Goal: Task Accomplishment & Management: Manage account settings

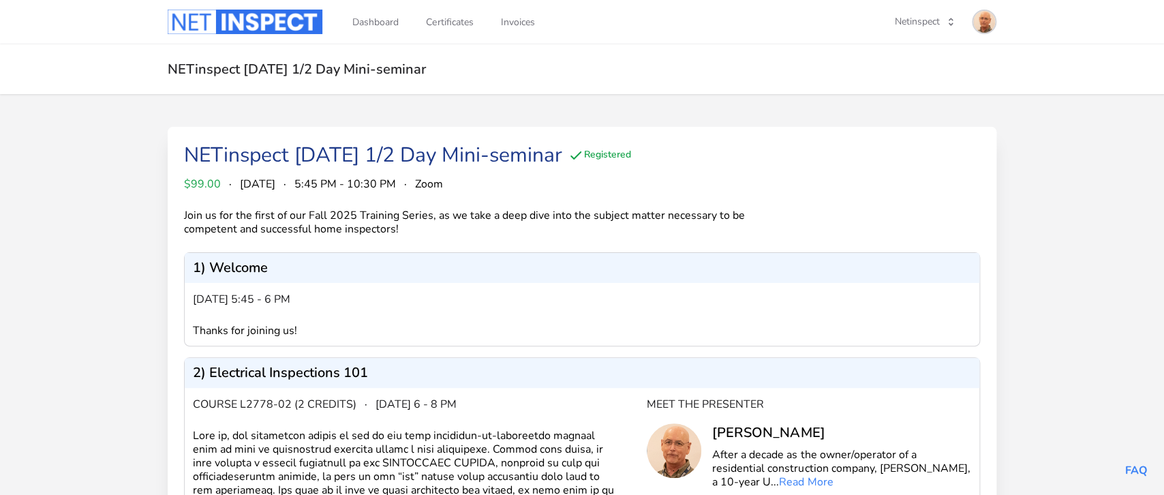
click at [994, 24] on img at bounding box center [984, 22] width 22 height 22
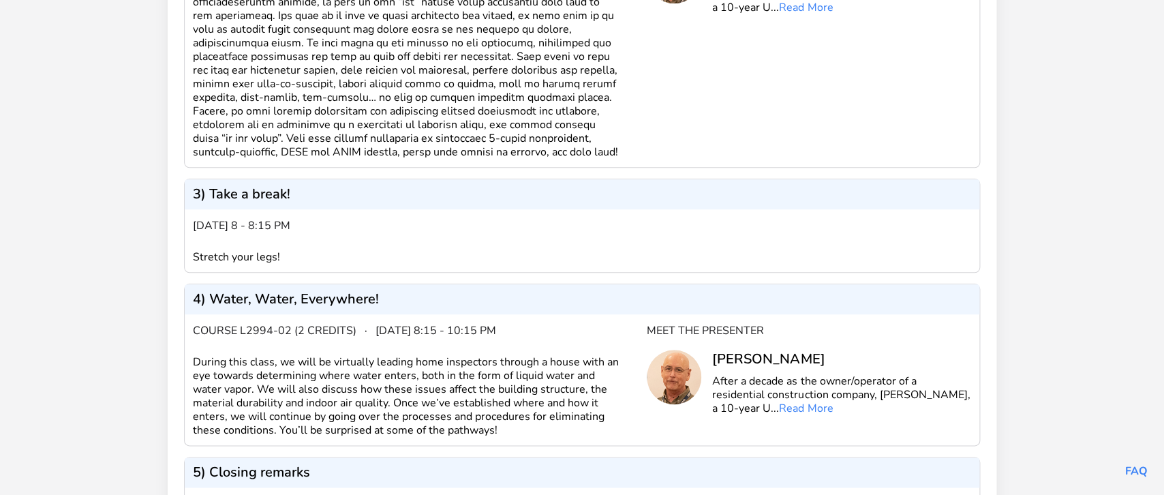
scroll to position [645, 0]
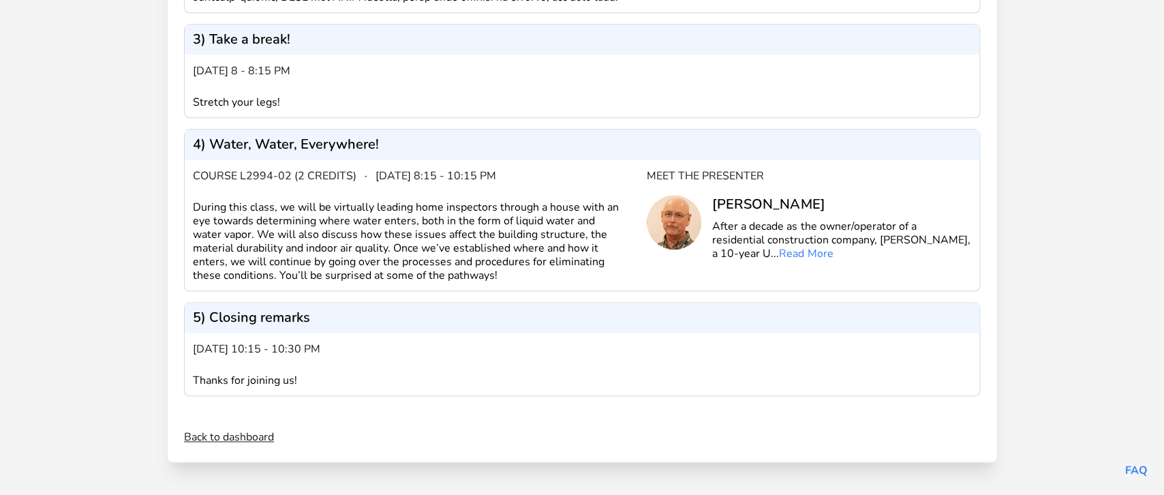
click at [232, 440] on link "Back to dashboard" at bounding box center [229, 437] width 90 height 16
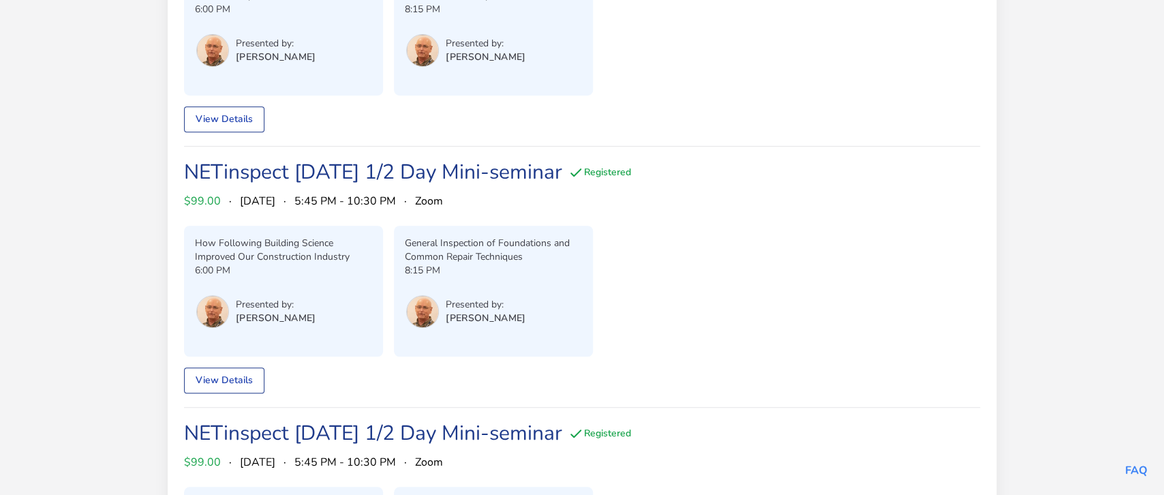
scroll to position [288, 0]
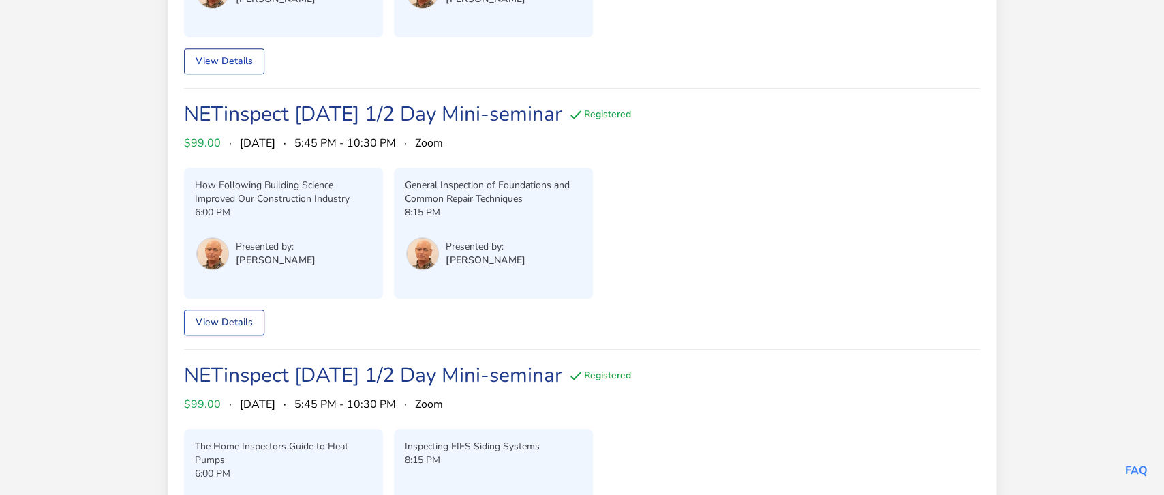
click at [224, 325] on link "View Details" at bounding box center [224, 322] width 80 height 26
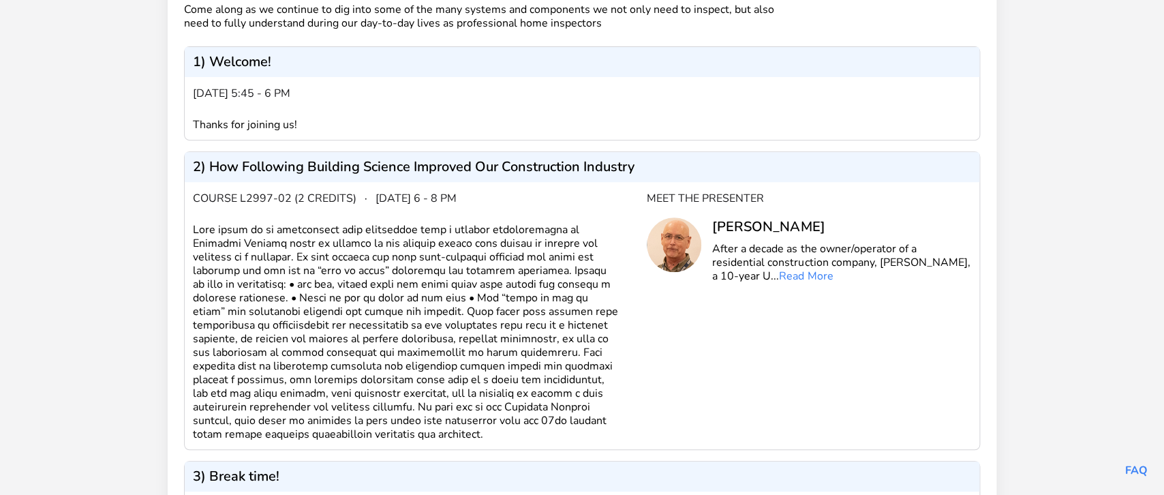
scroll to position [220, 0]
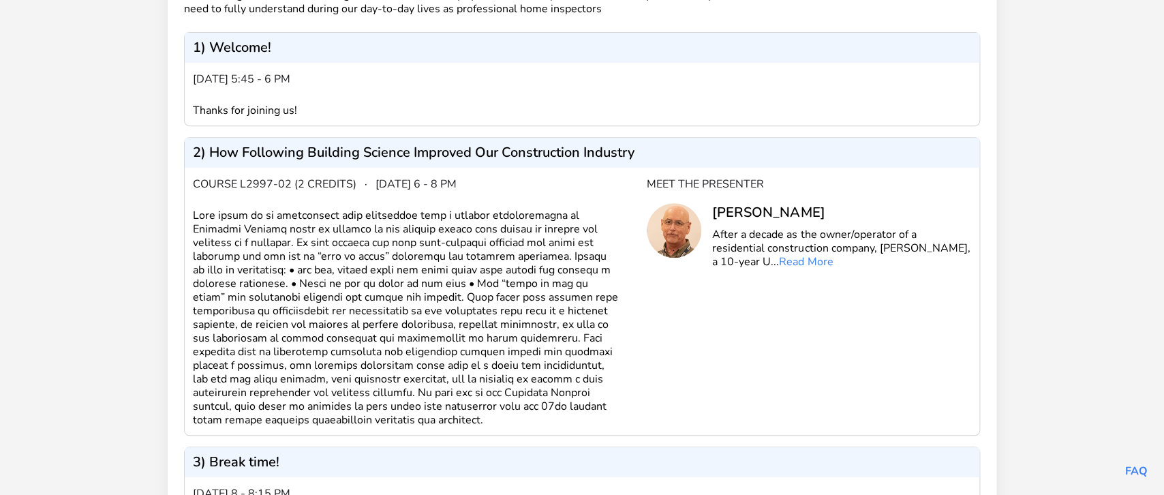
drag, startPoint x: 194, startPoint y: 210, endPoint x: 430, endPoint y: 418, distance: 314.3
click at [430, 418] on div at bounding box center [420, 318] width 454 height 218
copy div "This class is to familiarize home inspectors with a general understanding of Bu…"
click at [707, 363] on div "Meet the Presenter Tom Sherman After a decade as the owner/operator of a reside…" at bounding box center [809, 301] width 324 height 251
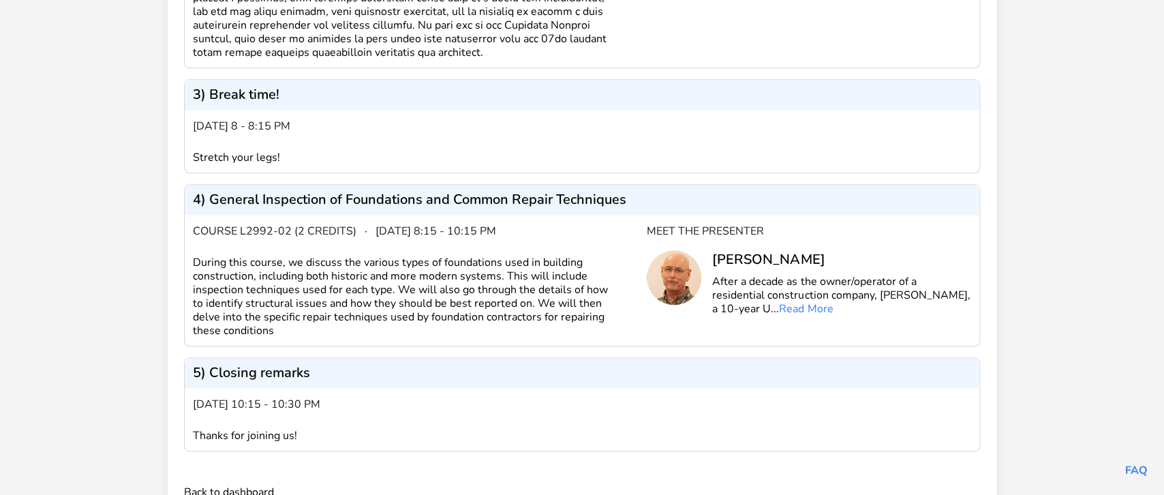
scroll to position [605, 0]
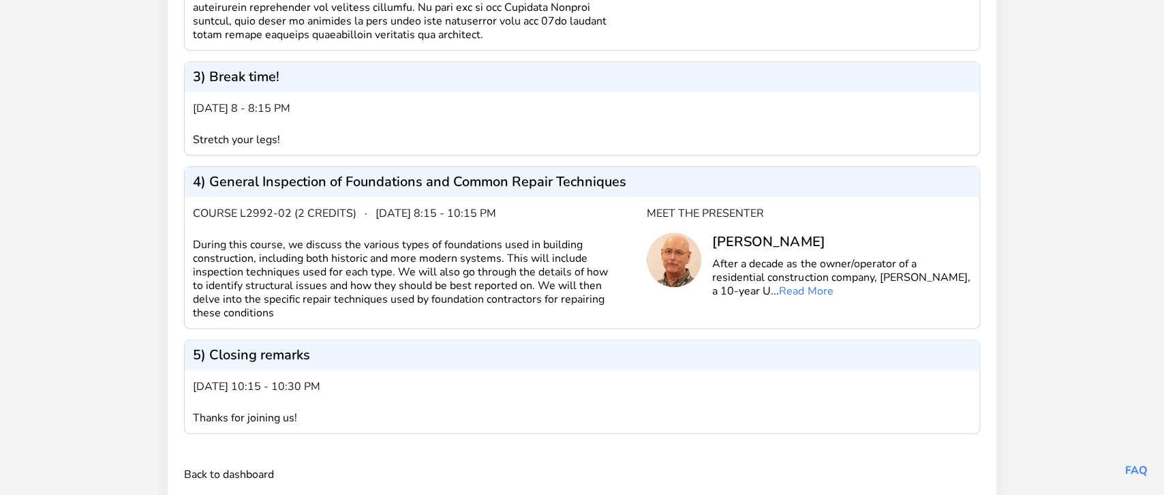
drag, startPoint x: 246, startPoint y: 311, endPoint x: 192, endPoint y: 251, distance: 81.6
click at [192, 251] on div "Course L2992-02 (2 credits) · October 21 from 8:15 - 10:15 pm During this cours…" at bounding box center [582, 263] width 795 height 131
copy div "During this course, we discuss the various types of foundations used in buildin…"
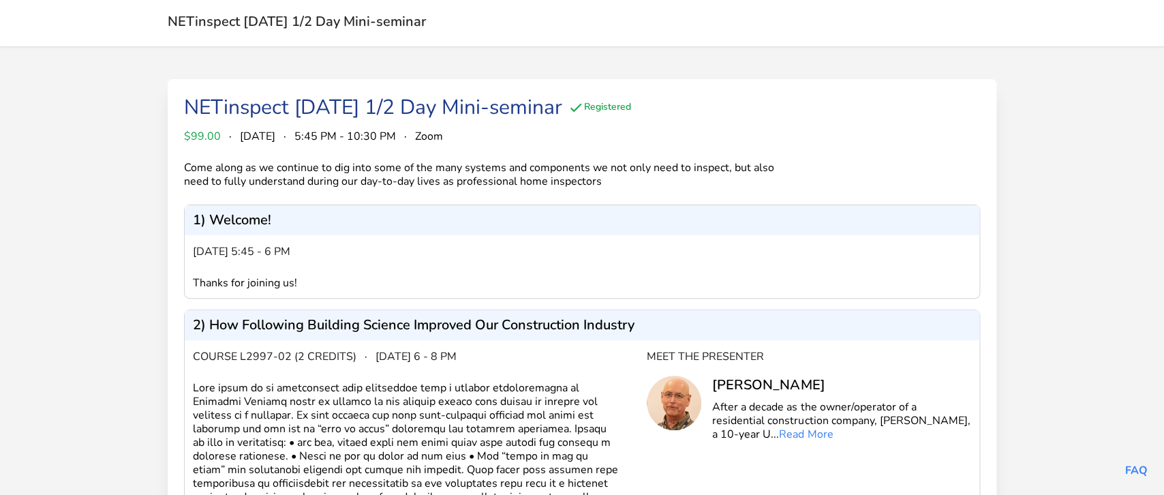
scroll to position [0, 0]
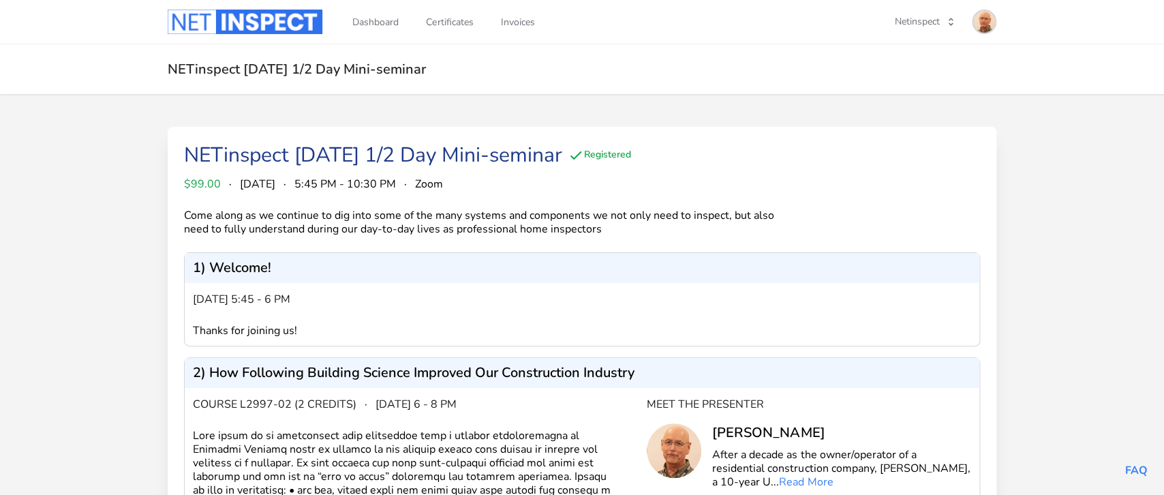
click at [985, 28] on img at bounding box center [984, 22] width 22 height 22
click at [916, 70] on link "Admin Dashboard" at bounding box center [931, 76] width 131 height 25
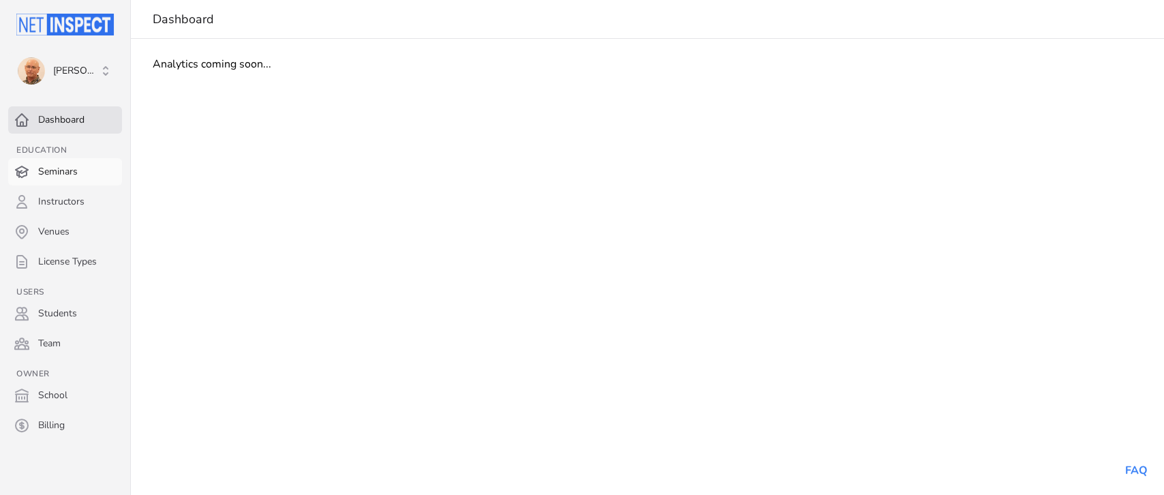
click at [67, 171] on link "Seminars" at bounding box center [65, 171] width 114 height 27
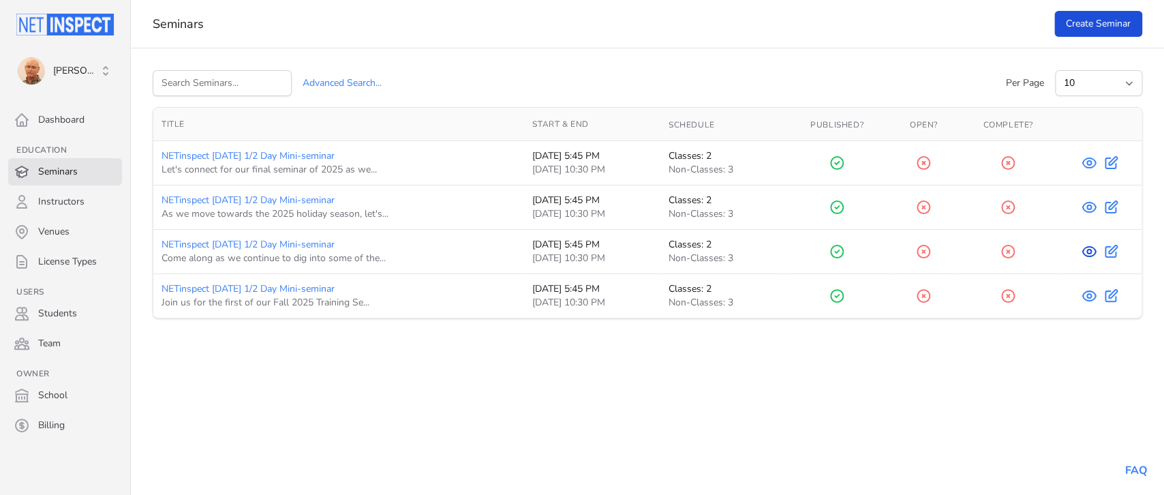
click at [1090, 249] on icon at bounding box center [1089, 251] width 16 height 16
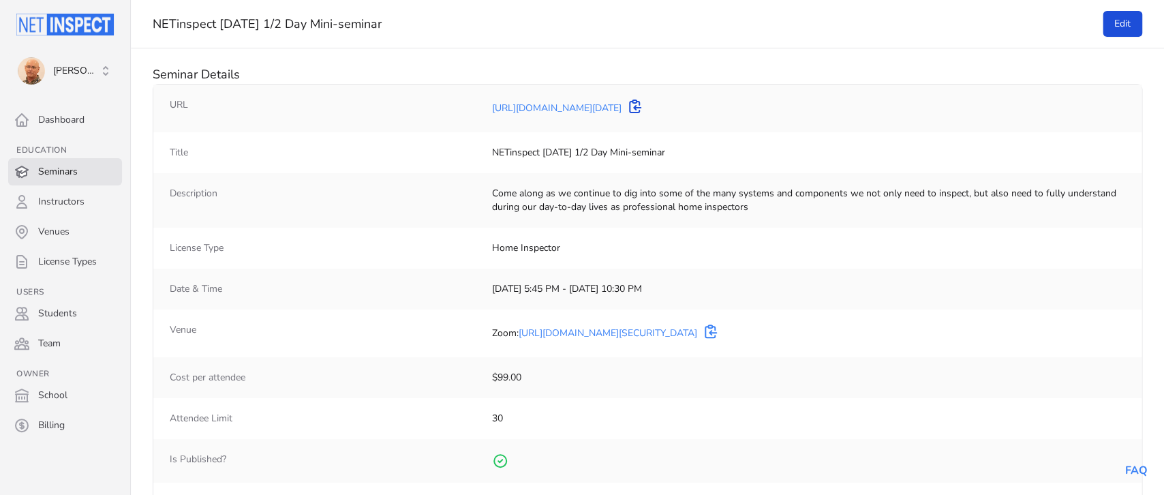
click at [643, 108] on icon "copy to clipboard" at bounding box center [635, 106] width 16 height 16
click at [55, 166] on link "Seminars" at bounding box center [65, 171] width 114 height 27
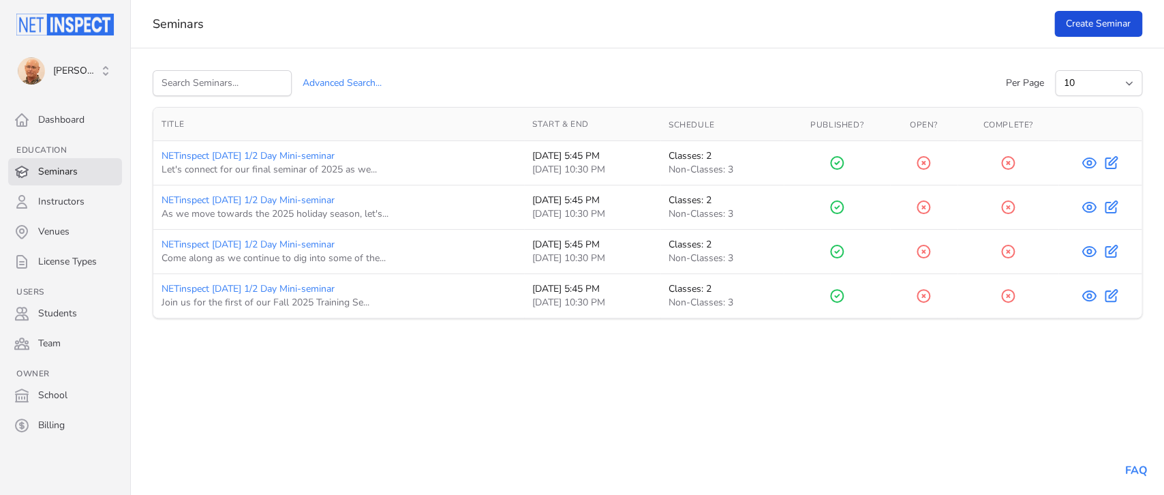
click at [1091, 200] on td "Edit" at bounding box center [1099, 207] width 83 height 44
click at [1090, 207] on icon at bounding box center [1089, 207] width 4 height 4
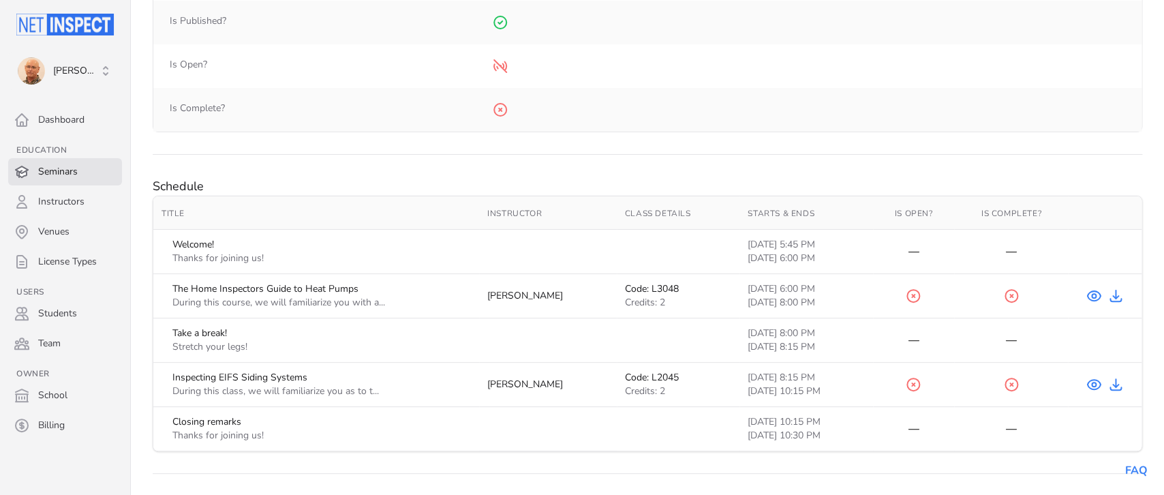
scroll to position [468, 0]
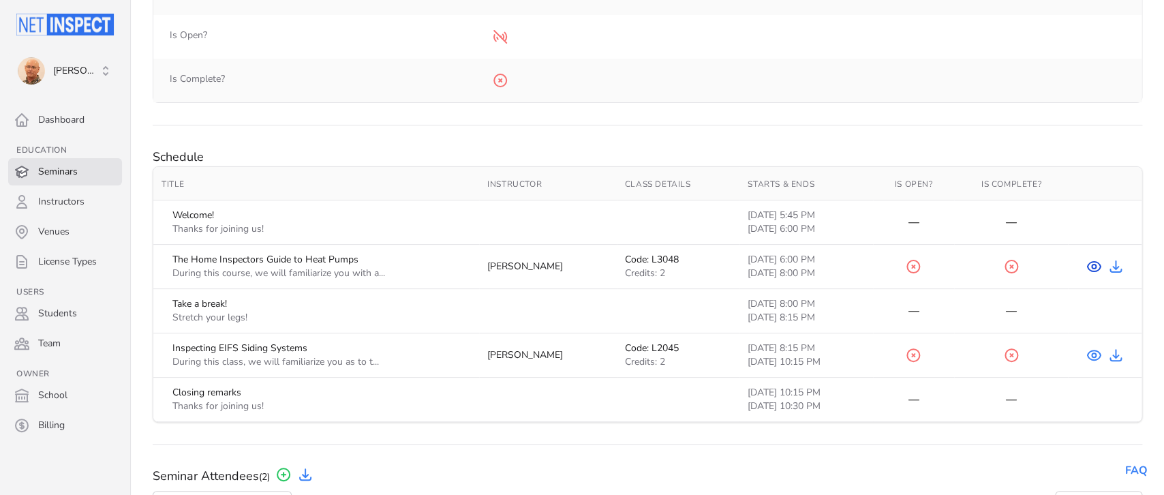
click at [1093, 270] on icon "View Course" at bounding box center [1094, 266] width 16 height 16
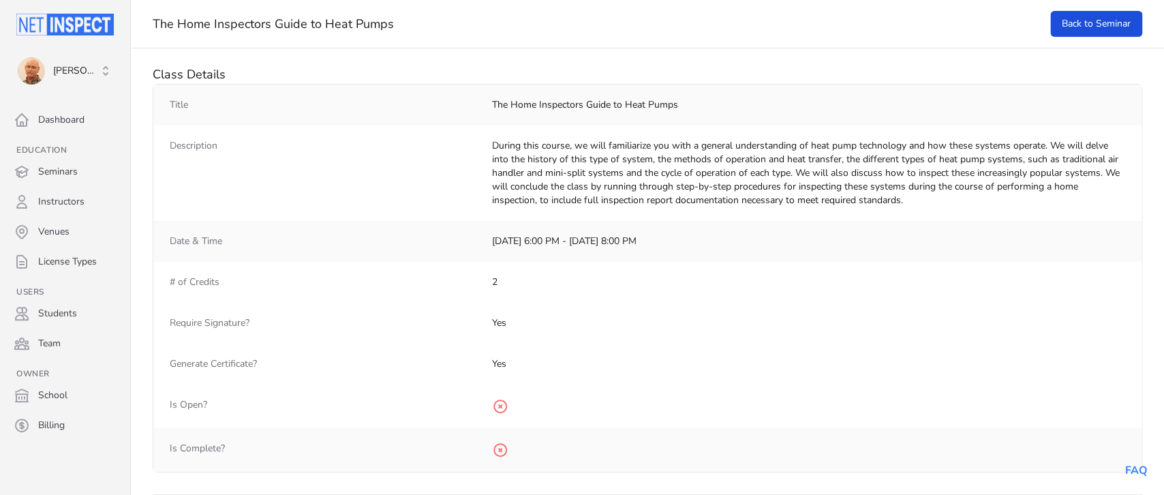
drag, startPoint x: 493, startPoint y: 143, endPoint x: 913, endPoint y: 200, distance: 423.0
click at [913, 200] on dd "During this course, we will familiarize you with a general understanding of hea…" at bounding box center [808, 173] width 633 height 68
copy dd "During this course, we will familiarize you with a general understanding of hea…"
click at [57, 173] on link "Seminars" at bounding box center [65, 171] width 114 height 27
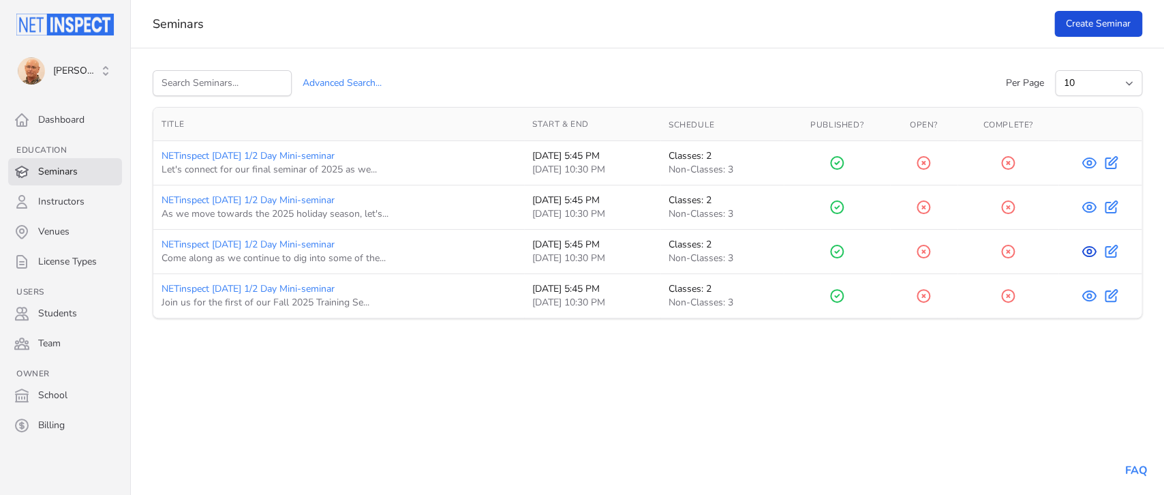
click at [1087, 253] on icon at bounding box center [1089, 251] width 4 height 4
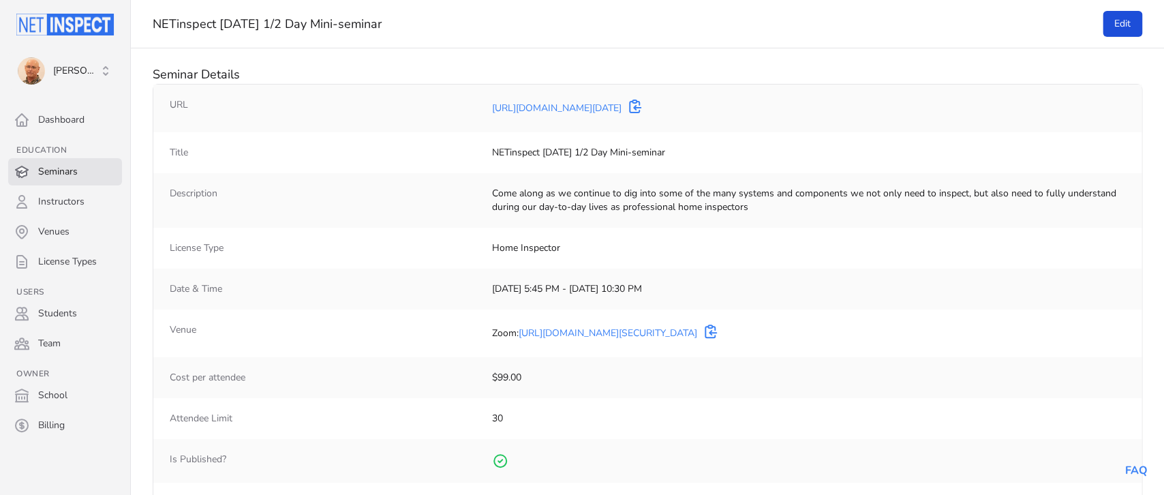
click at [67, 170] on link "Seminars" at bounding box center [65, 171] width 114 height 27
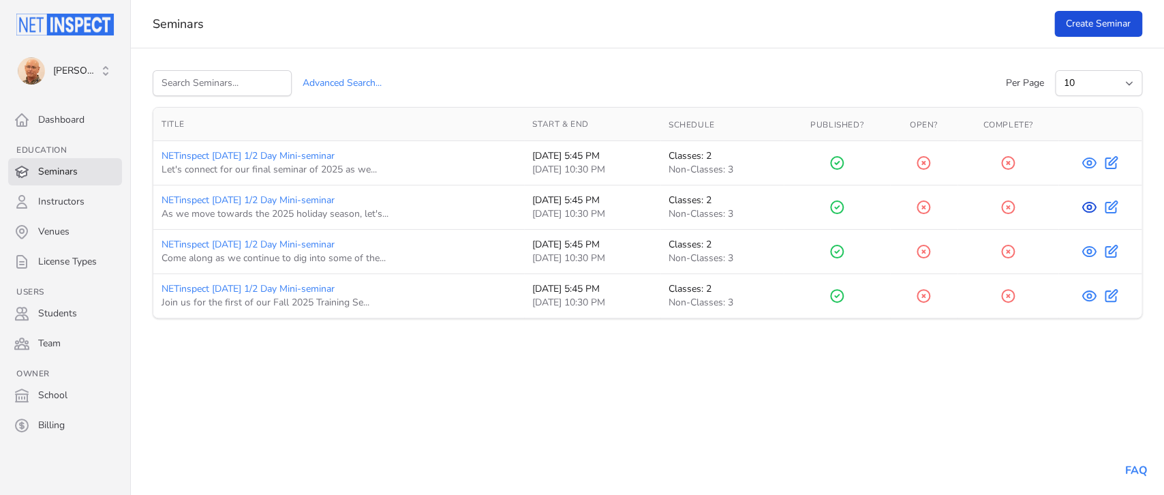
click at [1090, 208] on icon at bounding box center [1089, 207] width 16 height 16
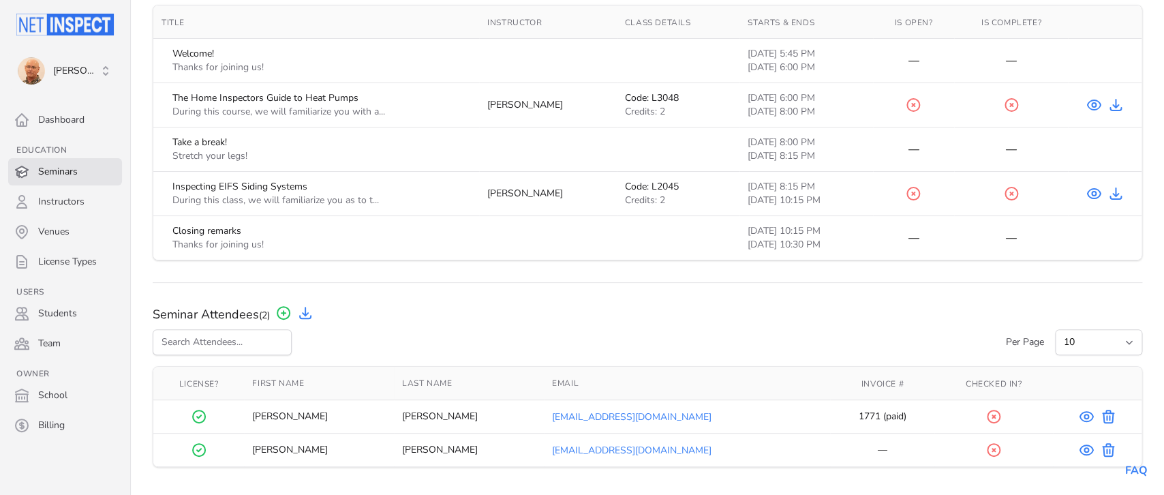
scroll to position [675, 0]
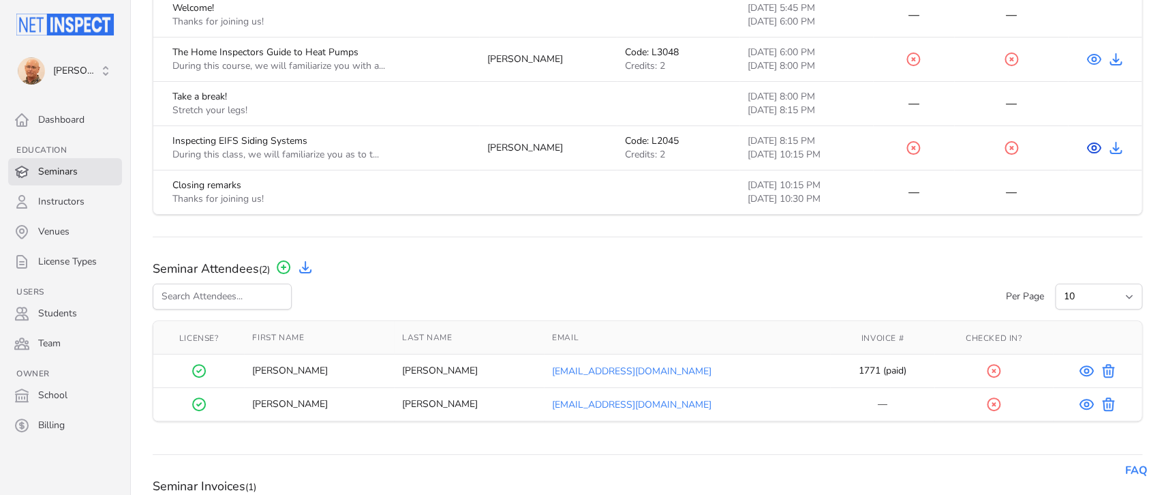
click at [1090, 147] on icon "View Course" at bounding box center [1094, 148] width 16 height 16
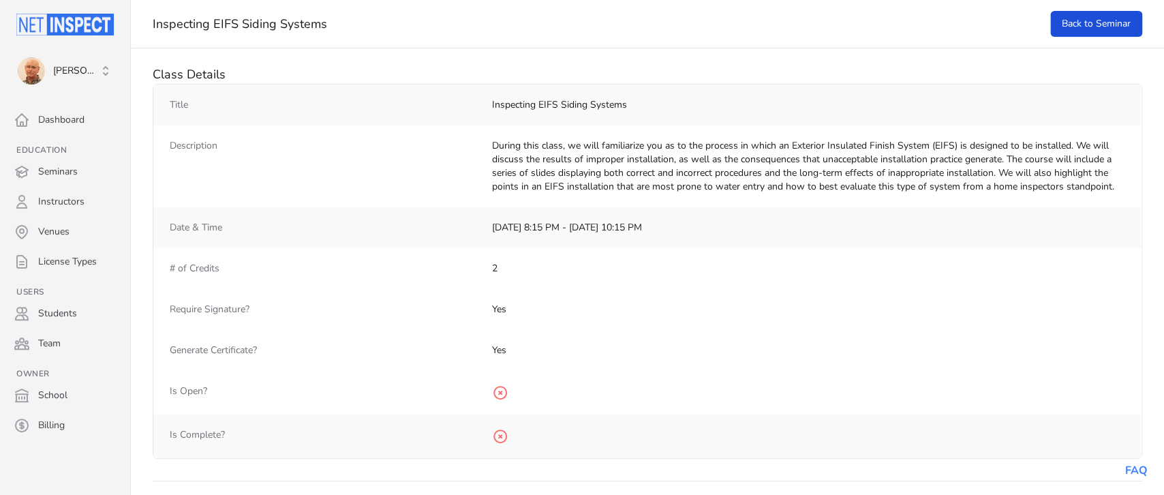
drag, startPoint x: 493, startPoint y: 147, endPoint x: 1116, endPoint y: 181, distance: 624.5
click at [1116, 181] on dd "During this class, we will familiarize you as to the process in which an Exteri…" at bounding box center [808, 166] width 633 height 55
copy dd "During this class, we will familiarize you as to the process in which an Exteri…"
click at [1040, 324] on div "Require Signature? Yes" at bounding box center [647, 309] width 988 height 41
click at [1106, 27] on link "Back to Seminar" at bounding box center [1096, 24] width 92 height 26
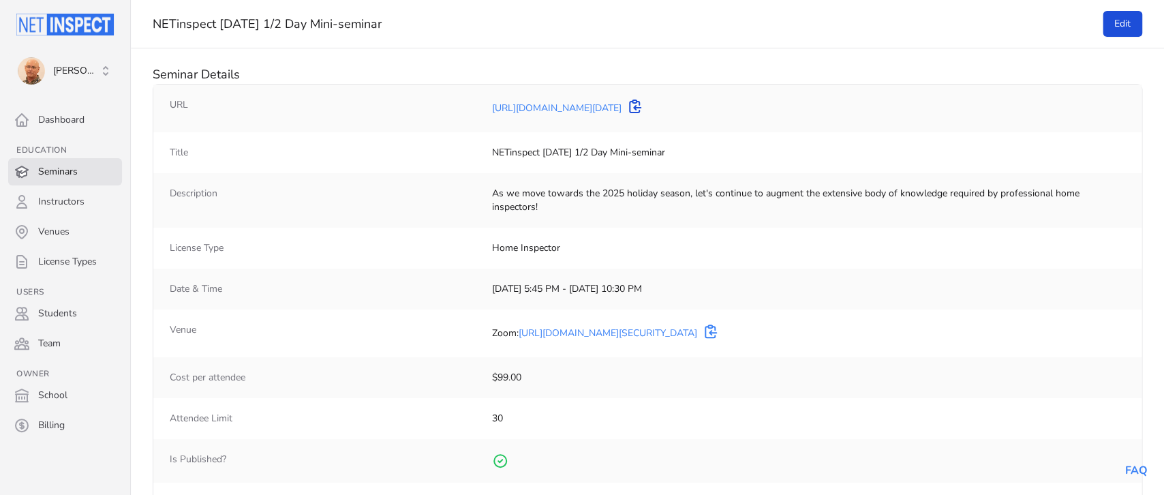
click at [643, 108] on icon "copy to clipboard" at bounding box center [635, 106] width 16 height 16
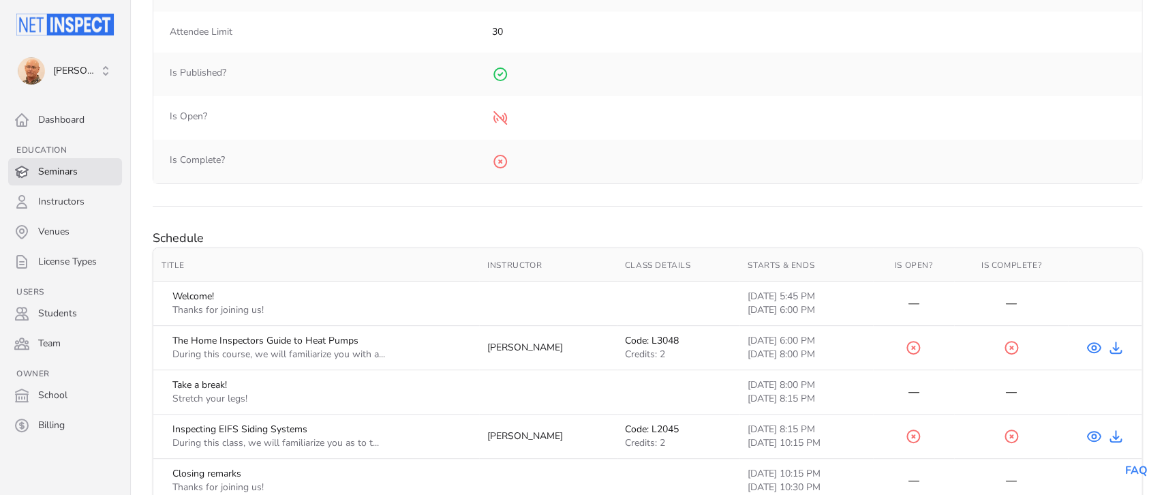
scroll to position [389, 0]
click at [75, 171] on link "Seminars" at bounding box center [65, 171] width 114 height 27
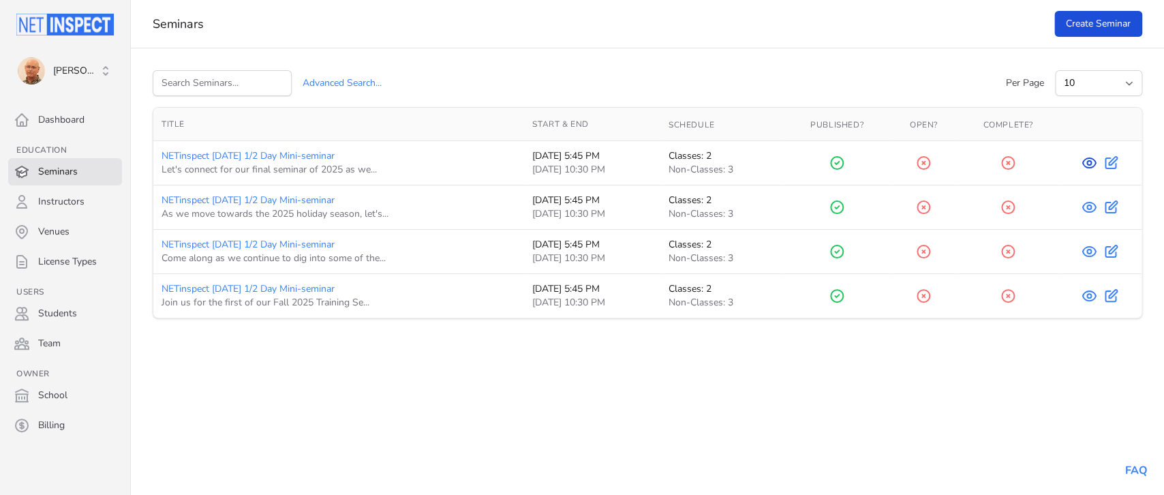
click at [1087, 163] on icon at bounding box center [1089, 163] width 4 height 4
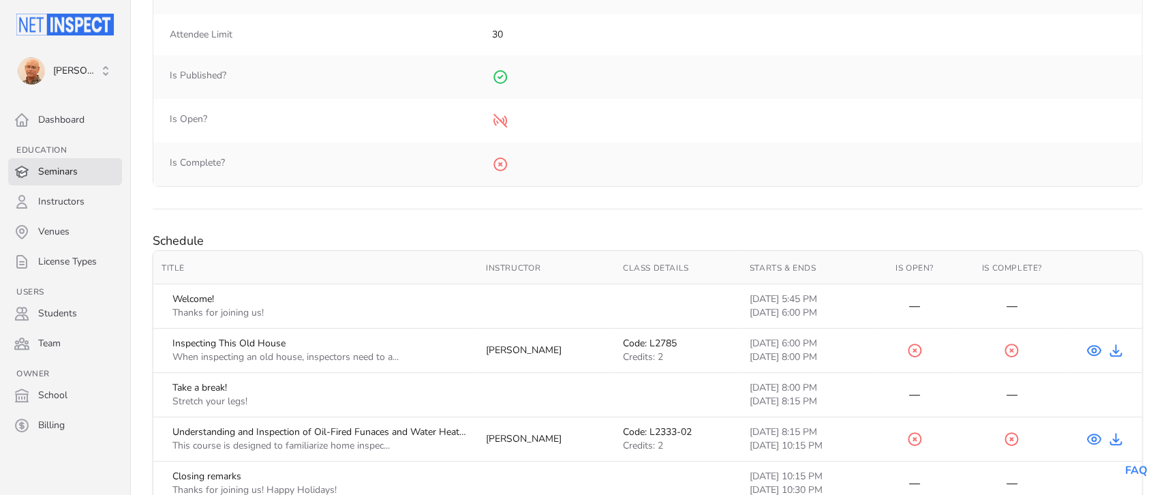
scroll to position [373, 0]
drag, startPoint x: 284, startPoint y: 340, endPoint x: 155, endPoint y: 340, distance: 128.1
click at [172, 340] on div "Inspecting This Old House" at bounding box center [285, 341] width 226 height 14
copy div "Inspecting This Old House"
click at [1092, 346] on icon at bounding box center [1094, 348] width 4 height 4
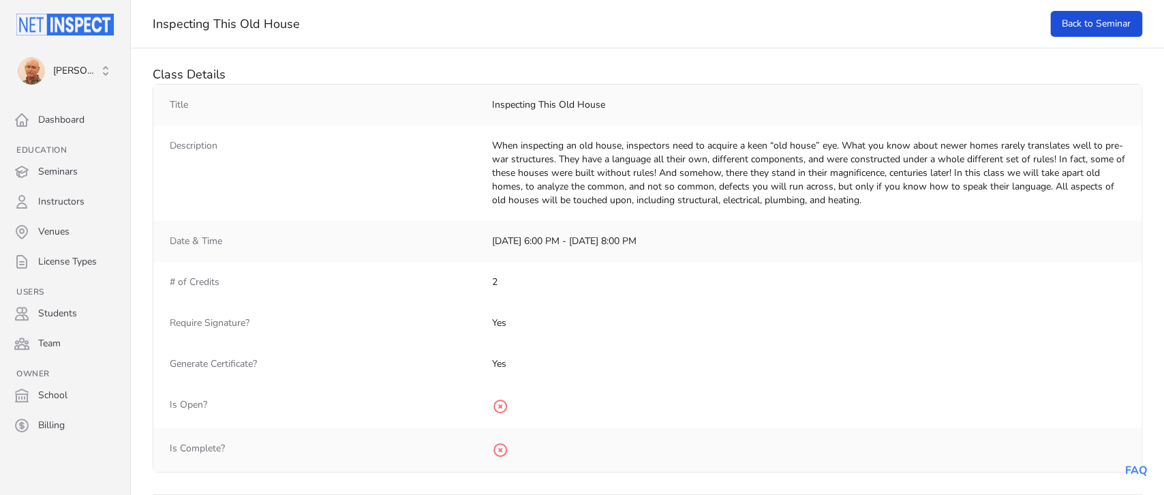
drag, startPoint x: 864, startPoint y: 200, endPoint x: 493, endPoint y: 150, distance: 374.2
click at [493, 150] on dd "When inspecting an old house, inspectors need to acquire a keen “old house” eye…" at bounding box center [808, 173] width 633 height 68
copy dd "When inspecting an old house, inspectors need to acquire a keen “old house” eye…"
click at [1116, 25] on link "Back to Seminar" at bounding box center [1096, 24] width 92 height 26
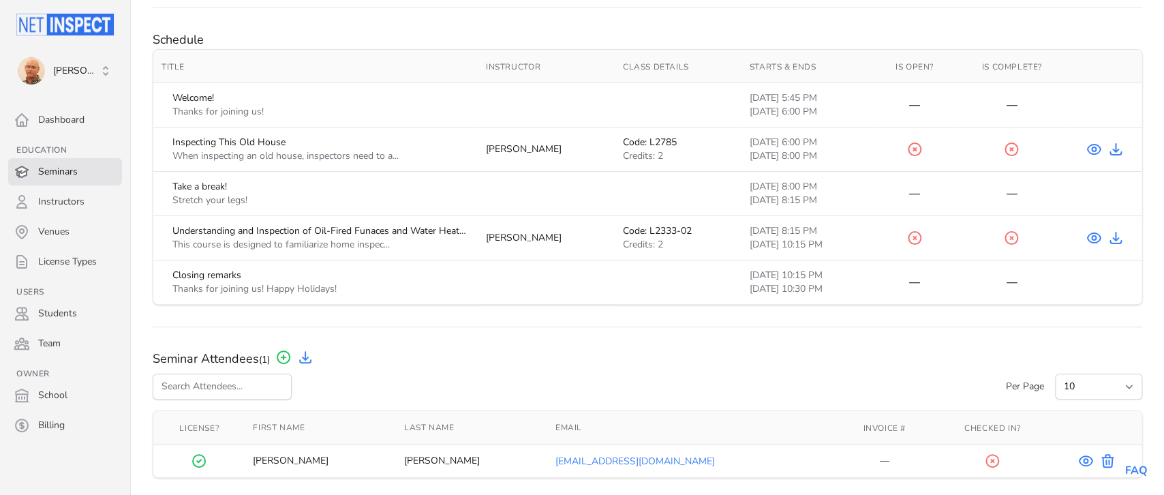
scroll to position [592, 0]
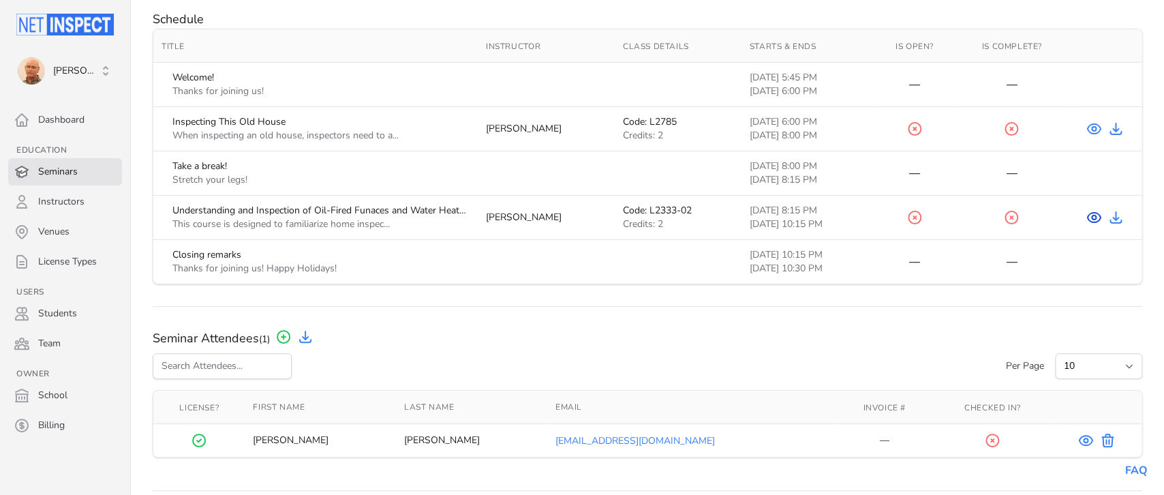
click at [1090, 219] on icon "View Course" at bounding box center [1094, 217] width 16 height 16
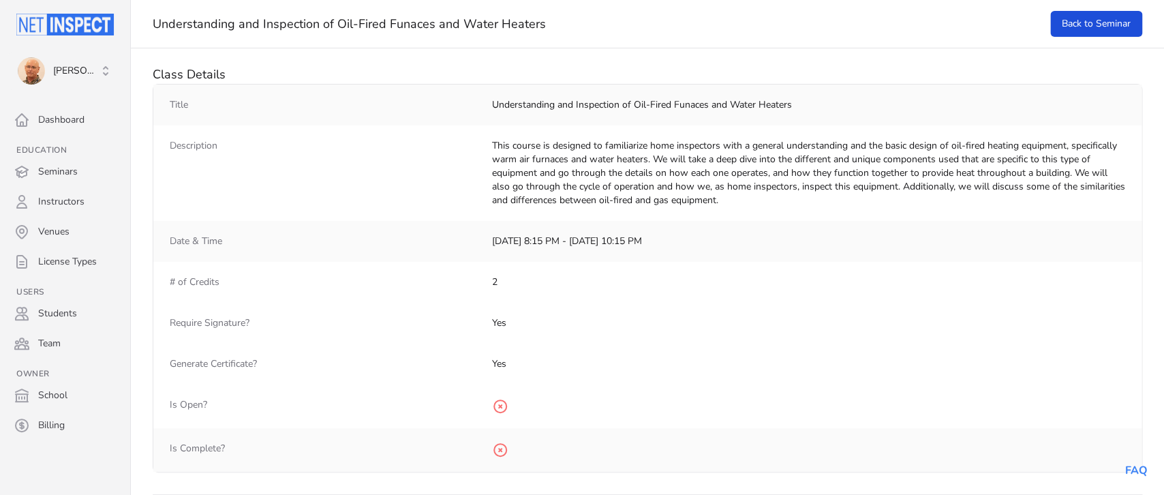
drag, startPoint x: 790, startPoint y: 105, endPoint x: 568, endPoint y: 116, distance: 222.4
click at [568, 116] on div "Title Understanding and Inspection of Oil-Fired Funaces and Water Heaters" at bounding box center [647, 105] width 988 height 41
drag, startPoint x: 493, startPoint y: 104, endPoint x: 799, endPoint y: 116, distance: 306.9
click at [799, 116] on div "Title Understanding and Inspection of Oil-Fired Funaces and Water Heaters" at bounding box center [647, 105] width 988 height 41
copy dd "Understanding and Inspection of Oil-Fired Funaces and Water Heaters"
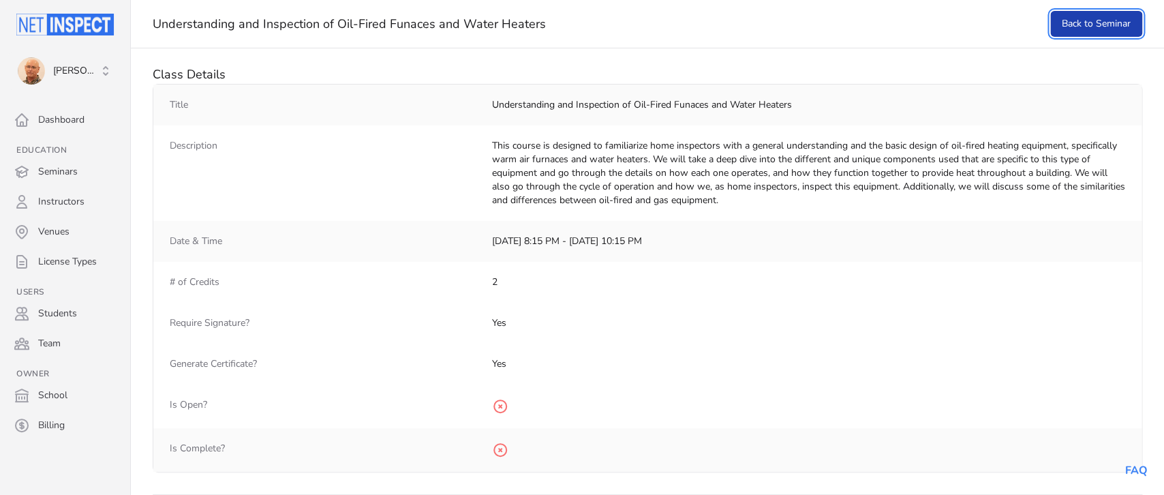
click at [1090, 24] on link "Back to Seminar" at bounding box center [1096, 24] width 92 height 26
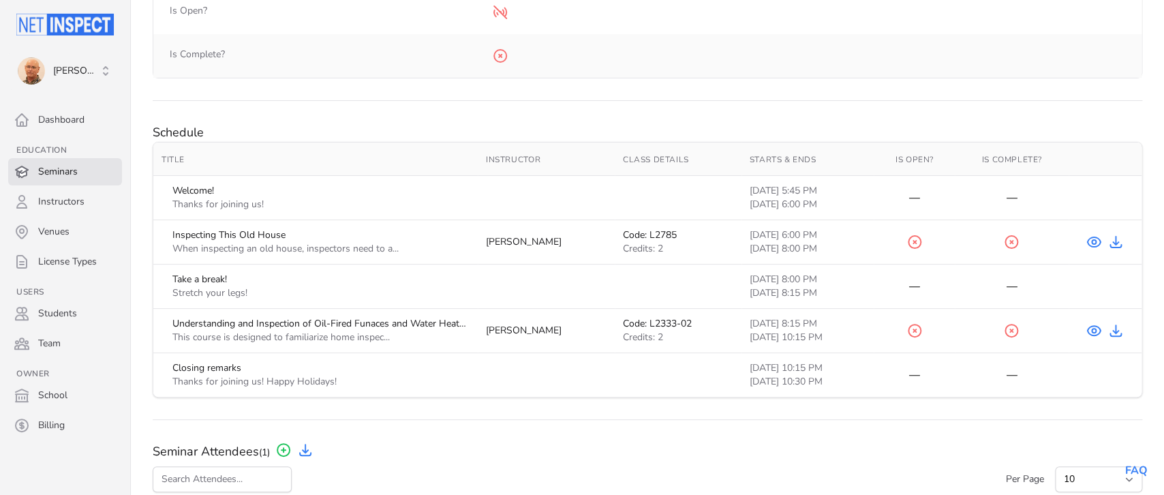
scroll to position [484, 0]
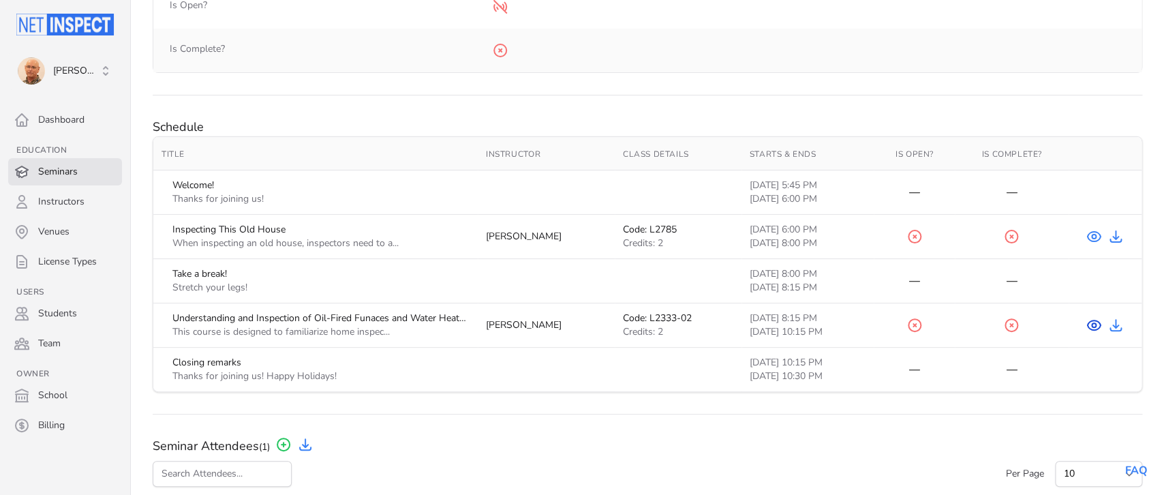
click at [1094, 326] on icon "View Course" at bounding box center [1094, 325] width 16 height 16
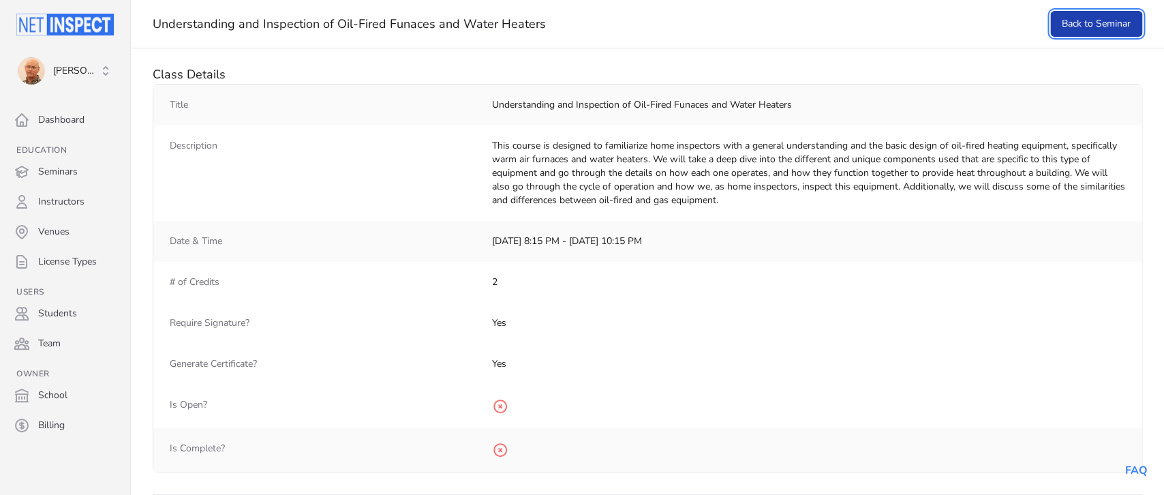
click at [1086, 29] on link "Back to Seminar" at bounding box center [1096, 24] width 92 height 26
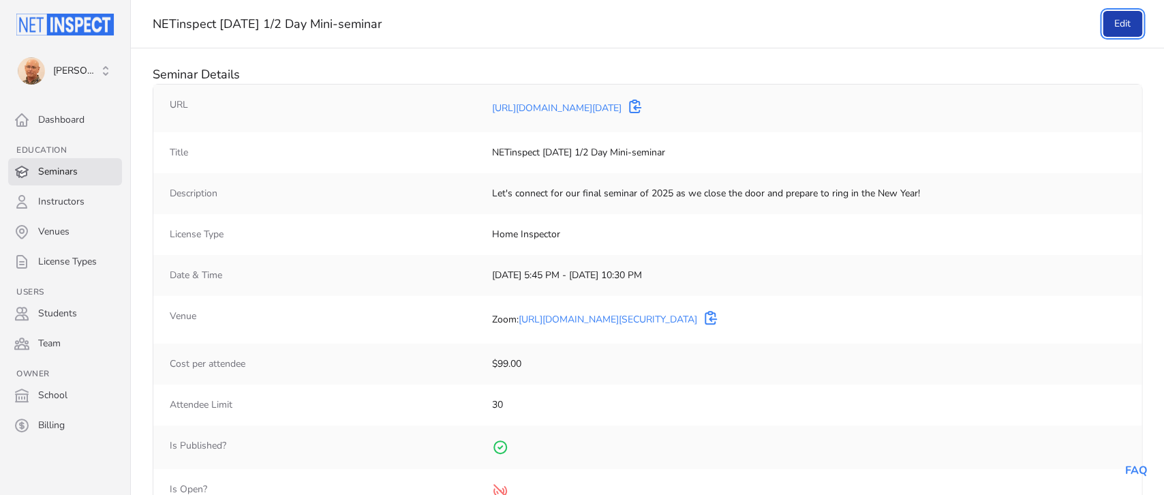
click at [1128, 28] on link "Edit" at bounding box center [1123, 24] width 40 height 26
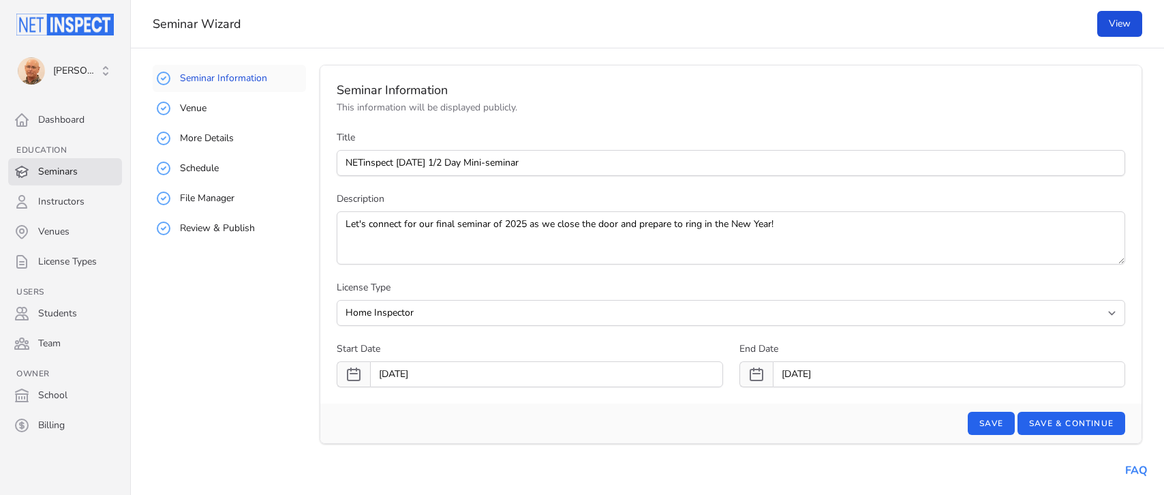
select select "1"
click at [202, 162] on link "Schedule" at bounding box center [229, 168] width 153 height 27
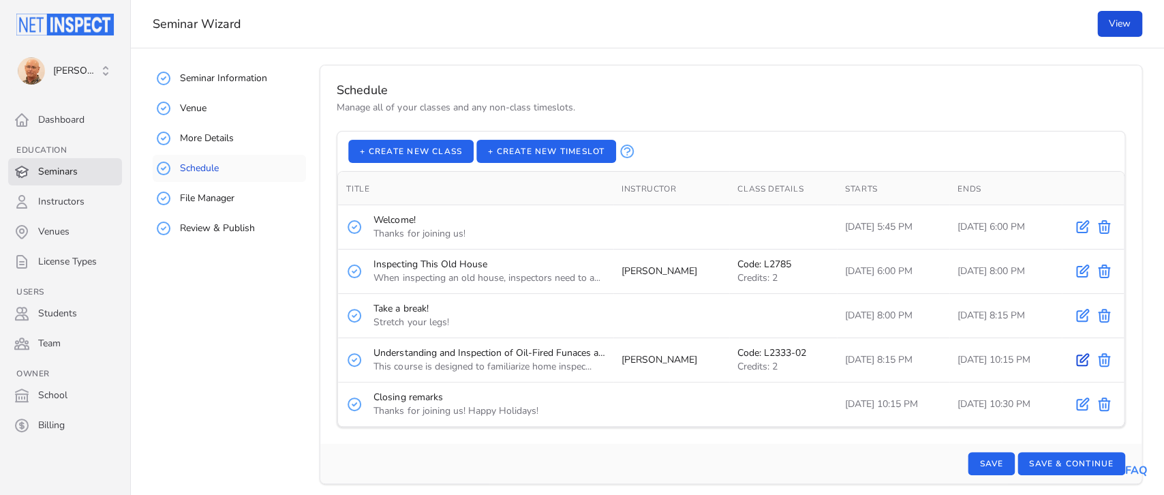
click at [1081, 365] on icon "Edit" at bounding box center [1082, 360] width 16 height 16
type input "Understanding and Inspection of Oil-Fired Funaces and Water Heaters"
type textarea "This course is designed to familiarize home inspectors with a general understan…"
type input "L2333-02"
type input "2"
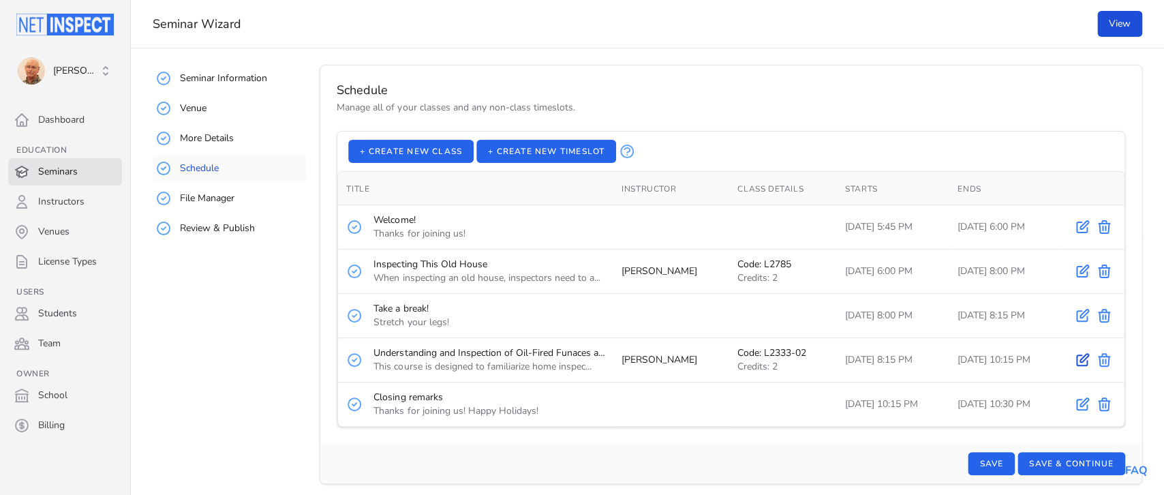
select select "1"
select select "20.15"
select select "22.15"
select select "9"
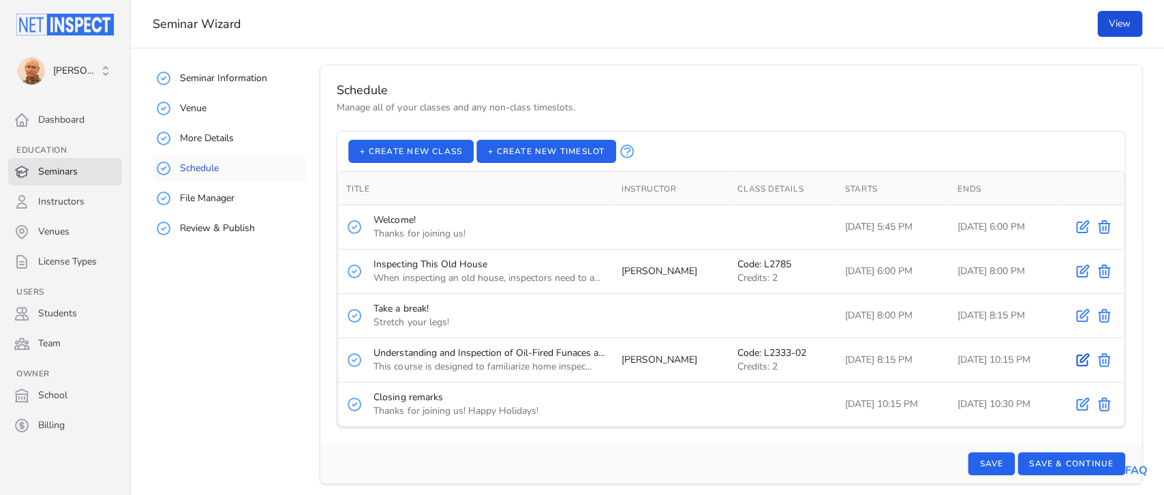
select select "1"
select select "12/16/25"
select select "20.15"
select select "22.15"
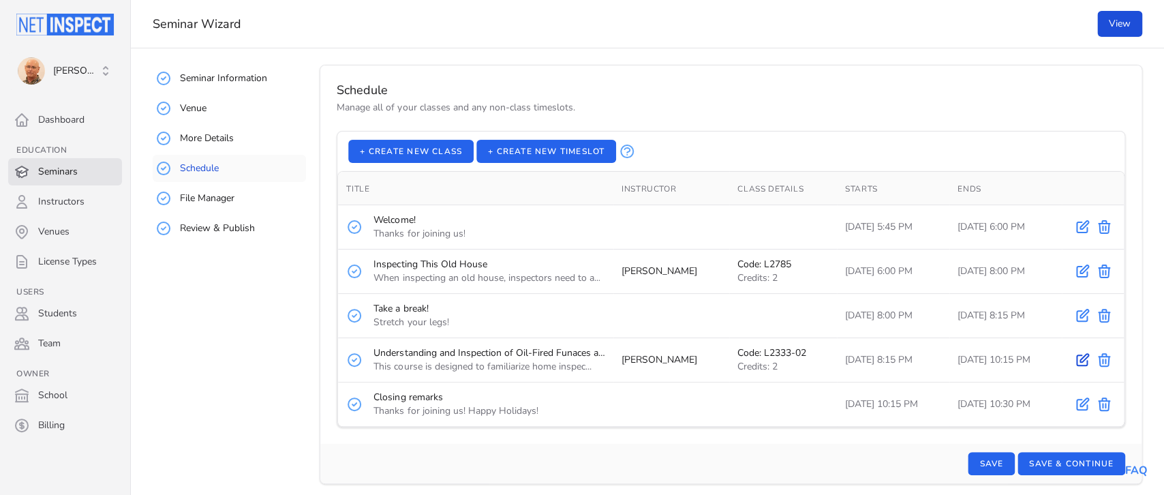
select select "9"
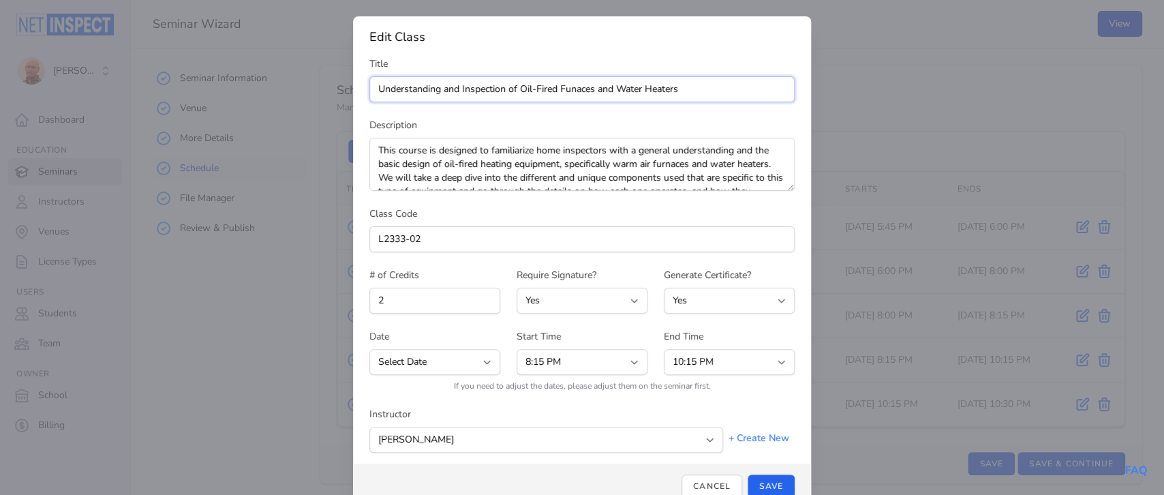
click at [571, 85] on input "Understanding and Inspection of Oil-Fired Funaces and Water Heaters" at bounding box center [581, 89] width 425 height 26
type input "Understanding and Inspection of Oil-Fired Furnaces and Water Heaters"
click at [763, 484] on button "Save" at bounding box center [771, 485] width 47 height 23
select select "22.30"
select select "23.30"
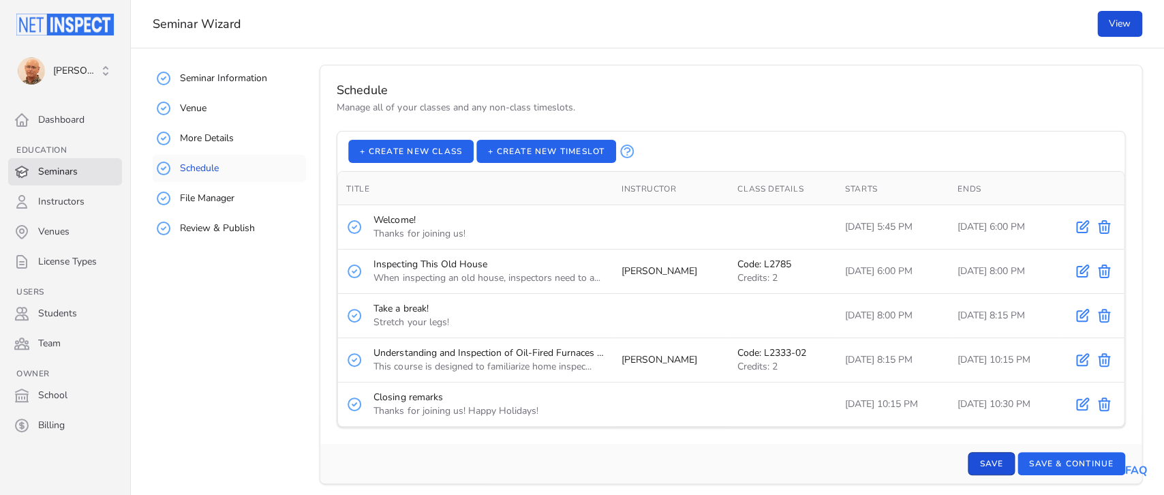
click at [982, 465] on button "Save" at bounding box center [991, 463] width 47 height 23
click at [50, 167] on link "Seminars" at bounding box center [65, 171] width 114 height 27
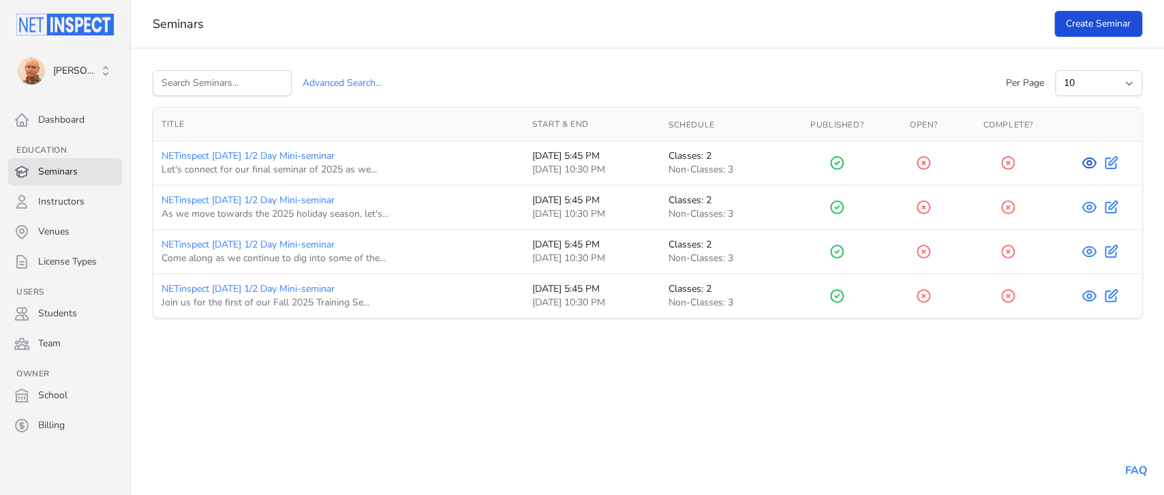
click at [1088, 163] on icon at bounding box center [1089, 163] width 4 height 4
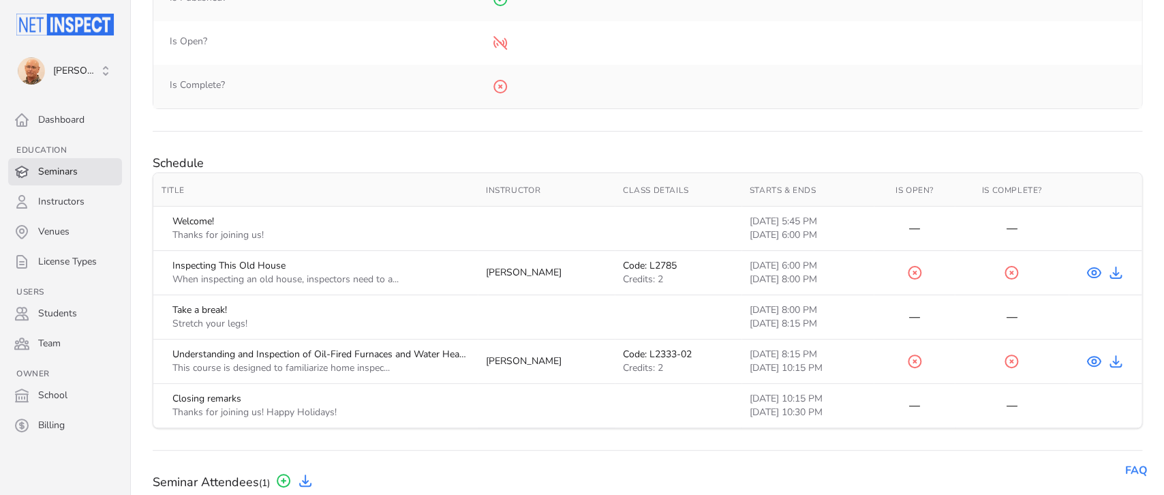
scroll to position [470, 0]
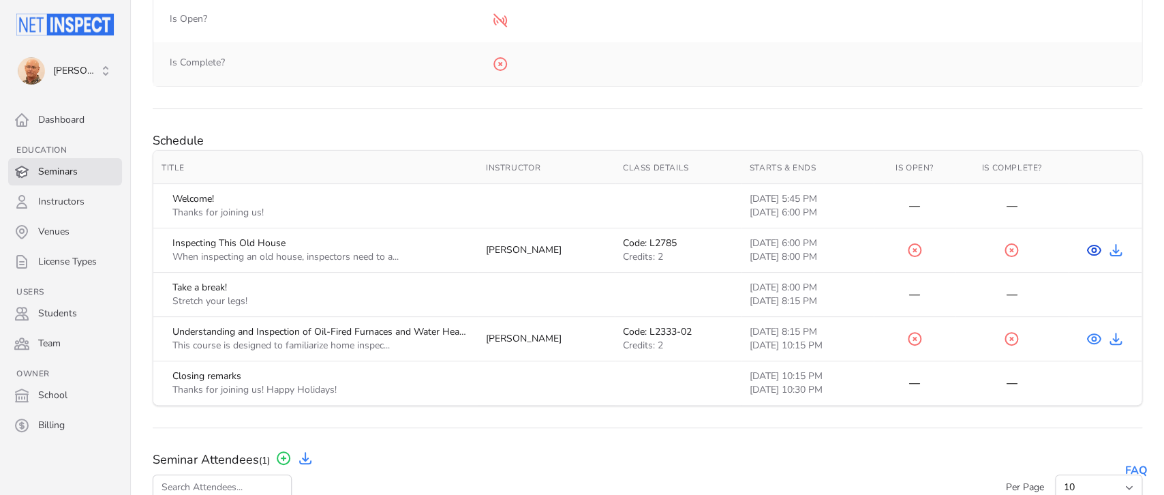
click at [1090, 251] on icon "View Course" at bounding box center [1094, 250] width 16 height 16
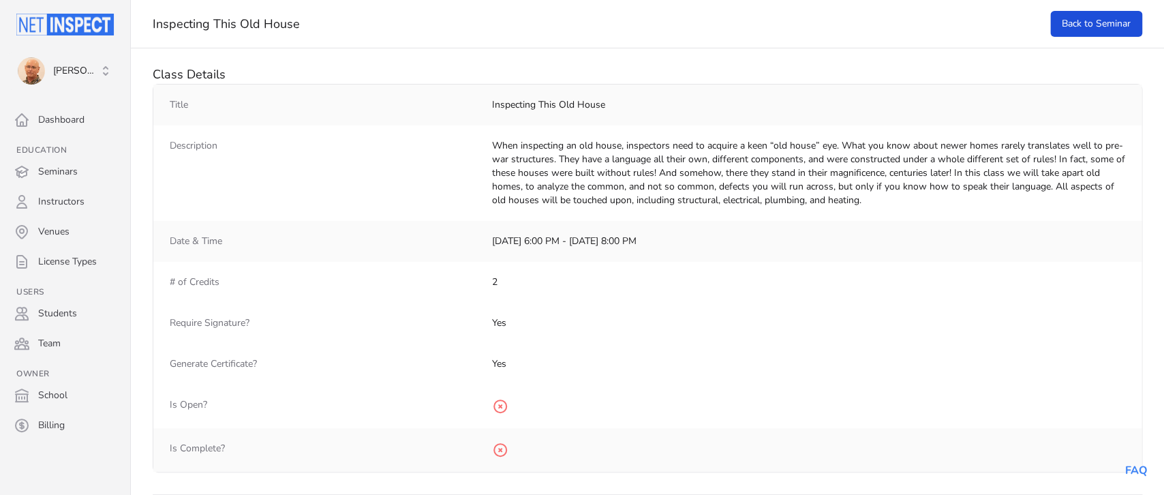
drag, startPoint x: 864, startPoint y: 198, endPoint x: 464, endPoint y: 133, distance: 405.3
click at [464, 133] on div "Description When inspecting an old house, inspectors need to acquire a keen “ol…" at bounding box center [647, 172] width 988 height 95
copy div "When inspecting an old house, inspectors need to acquire a keen “old house” eye…"
click at [1100, 20] on link "Back to Seminar" at bounding box center [1096, 24] width 92 height 26
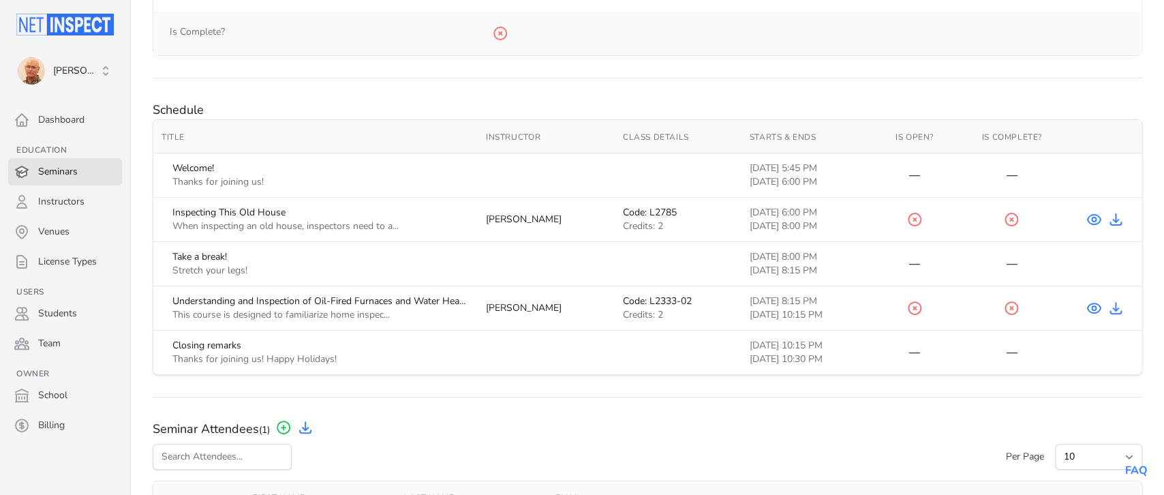
scroll to position [519, 0]
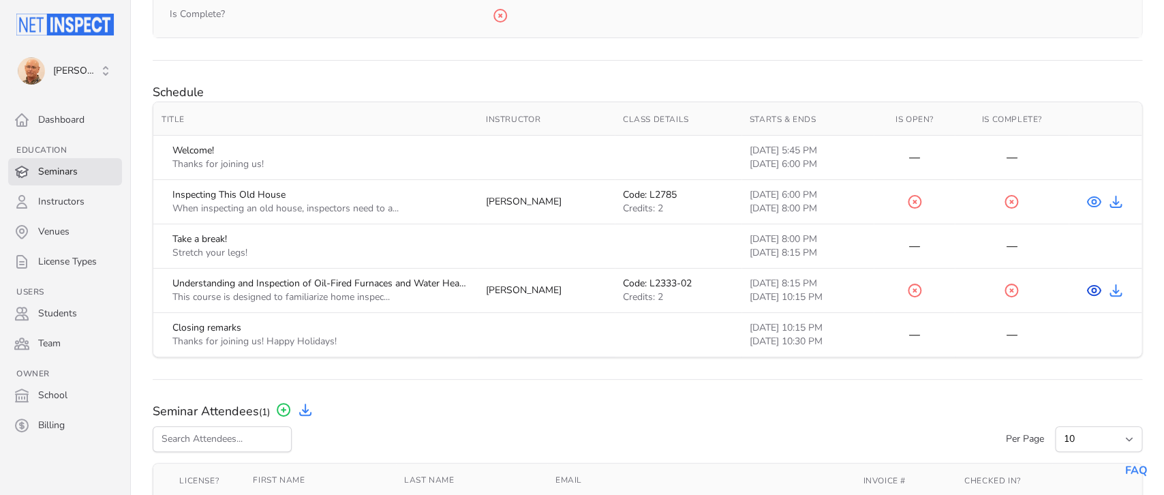
click at [1093, 290] on icon at bounding box center [1094, 290] width 4 height 4
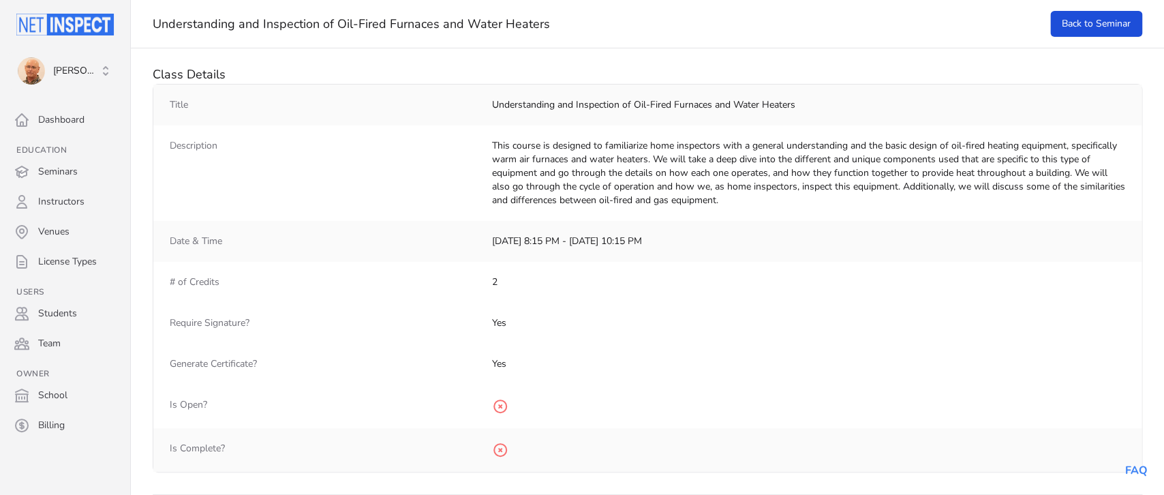
drag, startPoint x: 774, startPoint y: 200, endPoint x: 491, endPoint y: 150, distance: 288.0
click at [491, 150] on div "Description This course is designed to familiarize home inspectors with a gener…" at bounding box center [647, 172] width 988 height 95
copy dd "This course is designed to familiarize home inspectors with a general understan…"
click at [1096, 20] on link "Back to Seminar" at bounding box center [1096, 24] width 92 height 26
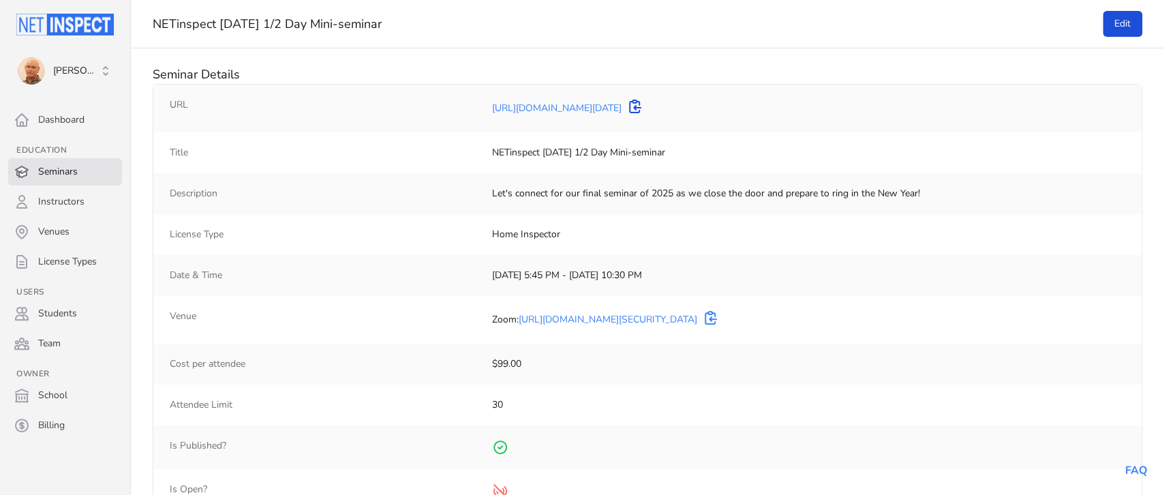
click at [643, 109] on icon "copy to clipboard" at bounding box center [635, 106] width 16 height 16
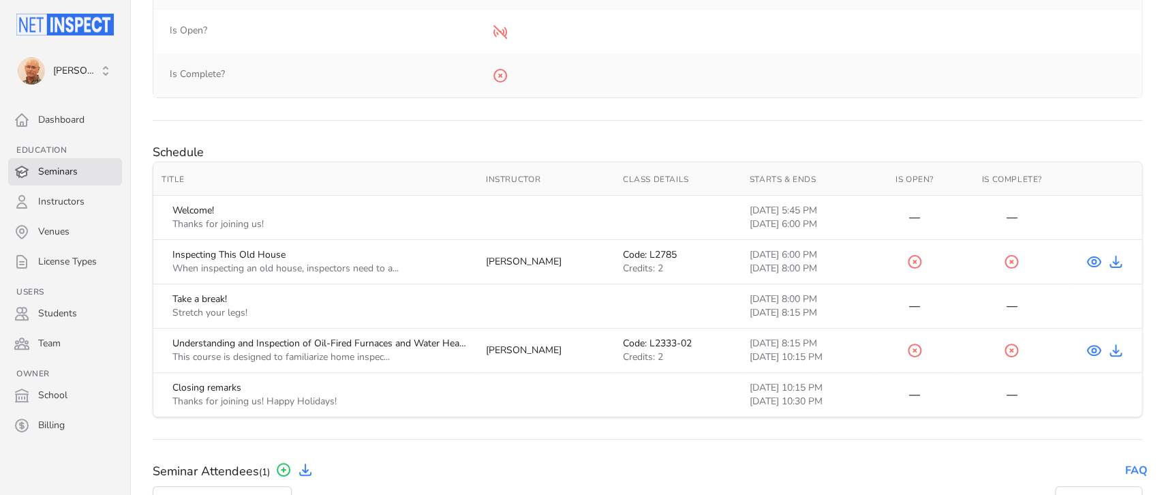
scroll to position [468, 0]
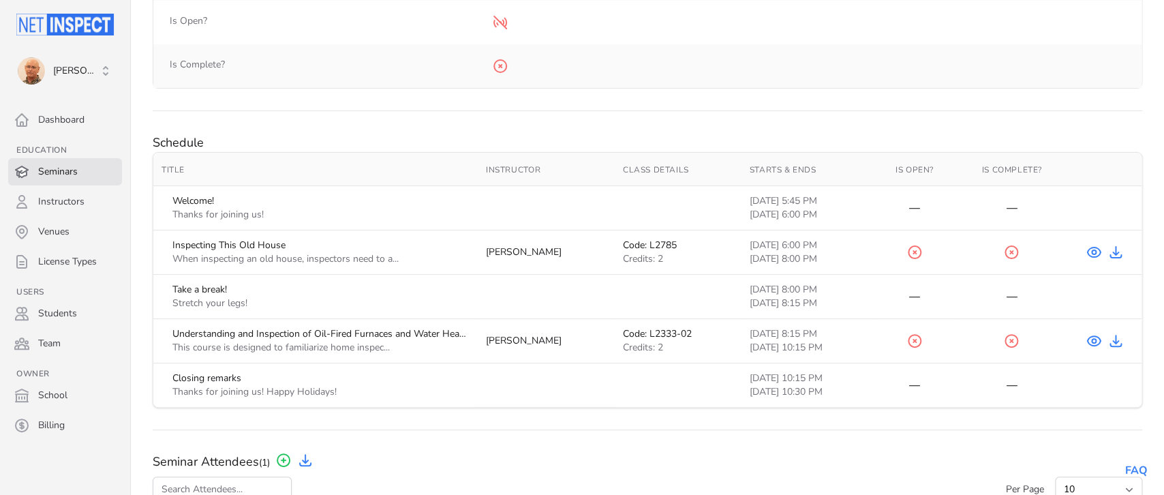
click at [61, 170] on link "Seminars" at bounding box center [65, 171] width 114 height 27
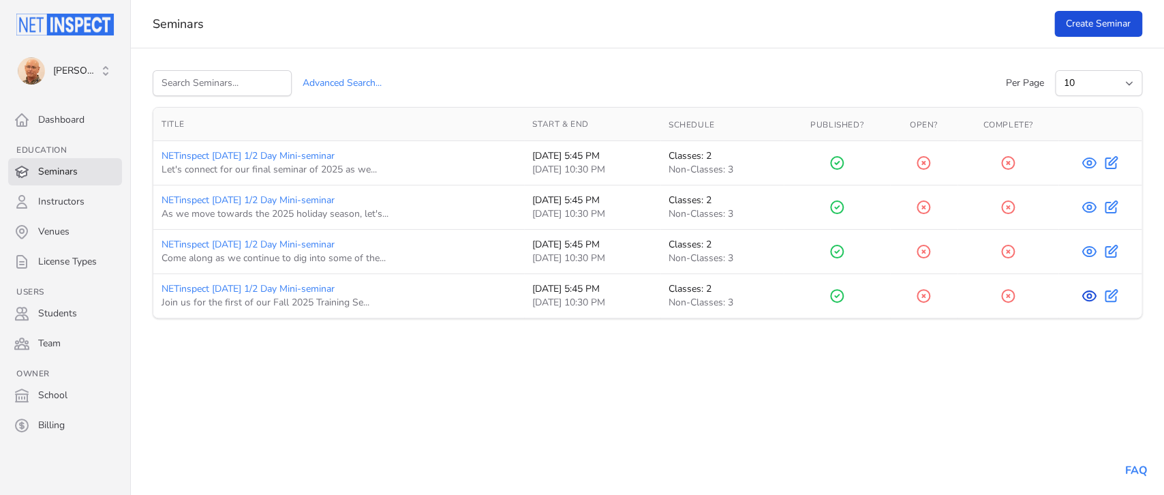
click at [1090, 298] on icon at bounding box center [1089, 296] width 4 height 4
